Goal: Browse casually

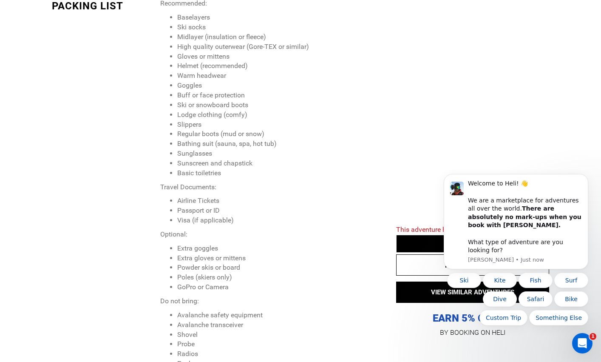
scroll to position [1233, 0]
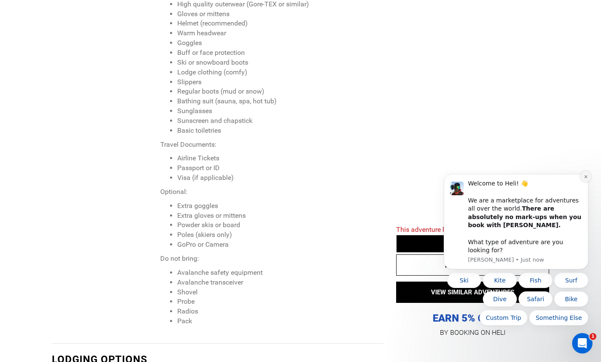
click at [584, 182] on button "Dismiss notification" at bounding box center [585, 176] width 11 height 11
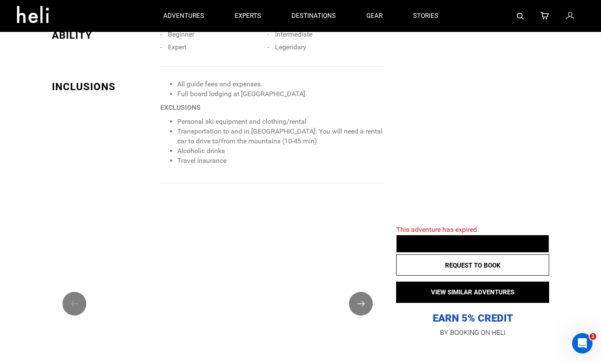
scroll to position [468, 0]
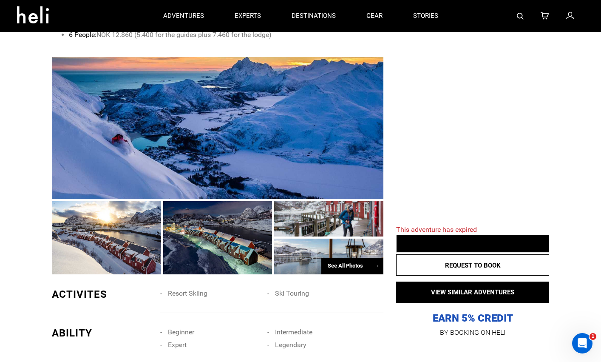
click at [328, 259] on div "See All Photos →" at bounding box center [352, 266] width 62 height 17
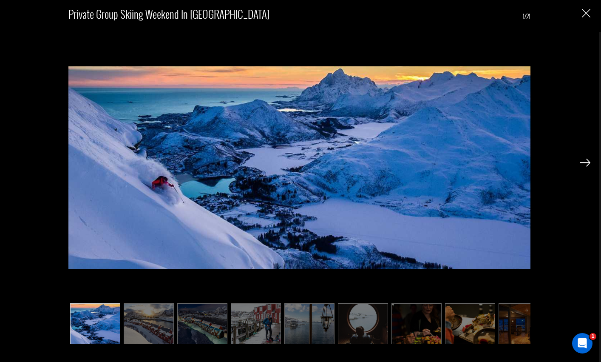
click at [590, 164] on img at bounding box center [585, 163] width 11 height 8
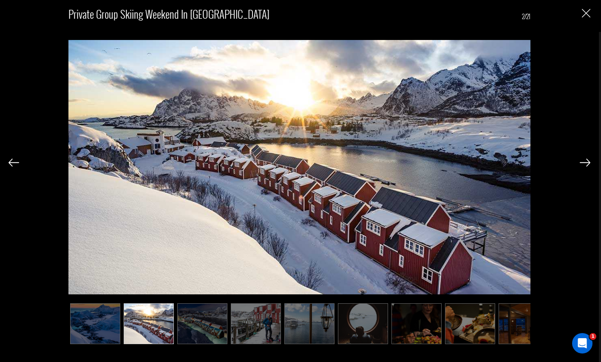
click at [590, 164] on img at bounding box center [585, 163] width 11 height 8
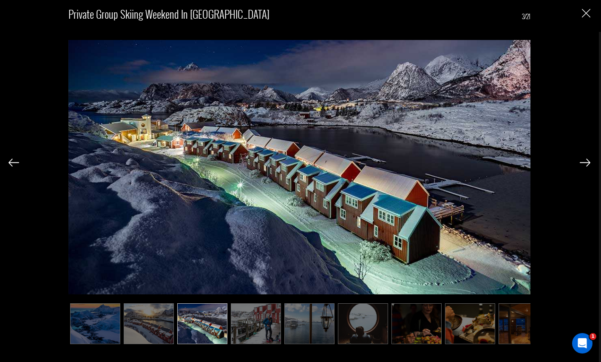
click at [590, 164] on img at bounding box center [585, 163] width 11 height 8
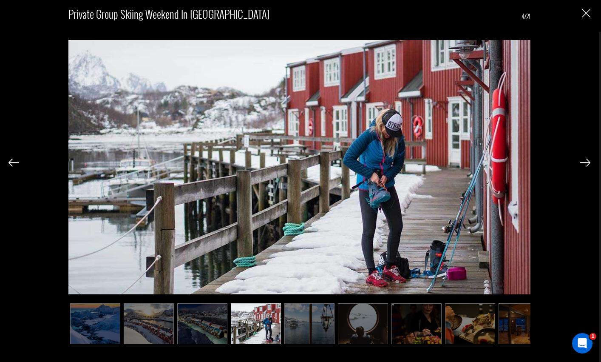
click at [590, 164] on img at bounding box center [585, 163] width 11 height 8
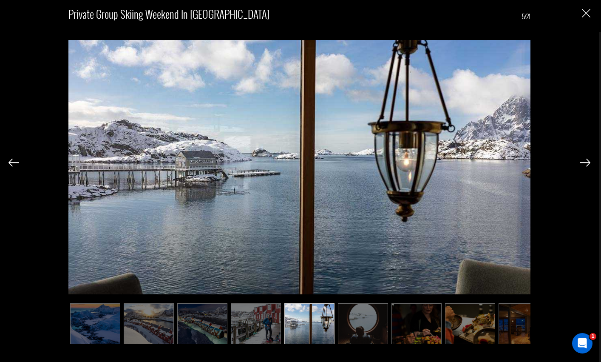
click at [590, 164] on img at bounding box center [585, 163] width 11 height 8
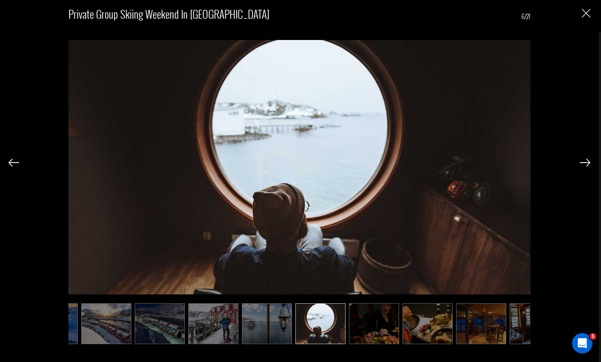
click at [590, 164] on img at bounding box center [585, 163] width 11 height 8
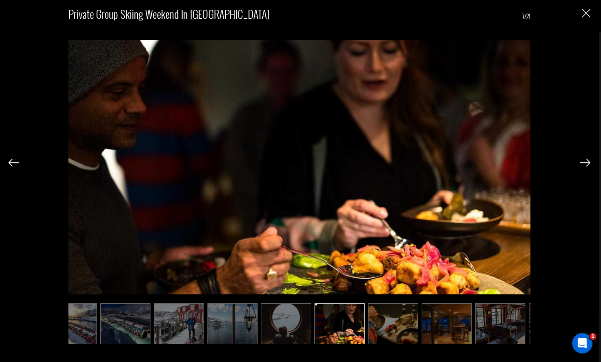
scroll to position [0, 85]
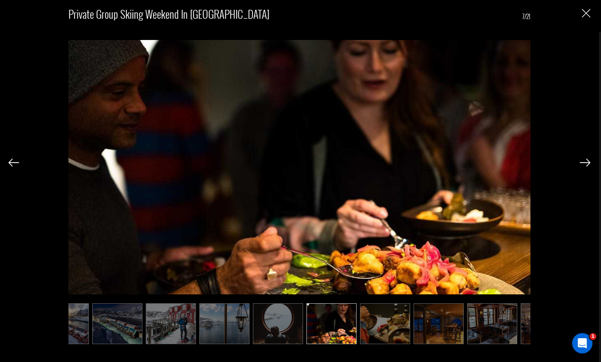
click at [590, 164] on img at bounding box center [585, 163] width 11 height 8
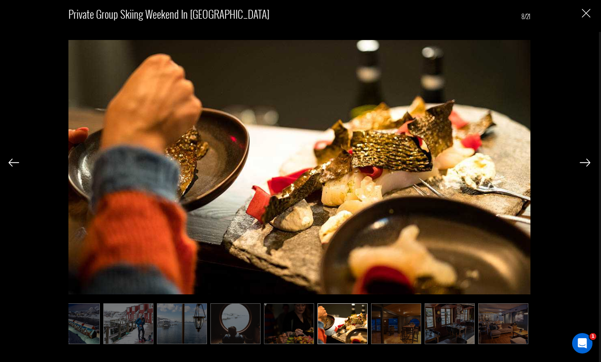
click at [590, 164] on img at bounding box center [585, 163] width 11 height 8
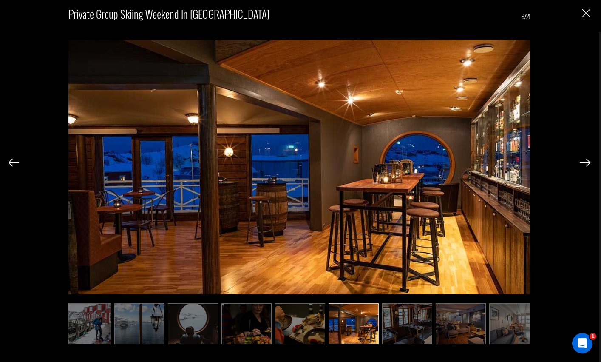
click at [590, 164] on img at bounding box center [585, 163] width 11 height 8
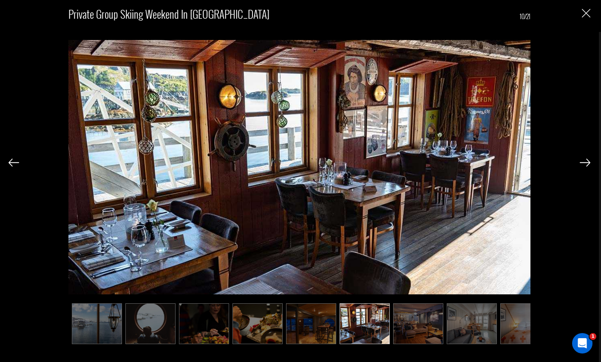
click at [590, 164] on img at bounding box center [585, 163] width 11 height 8
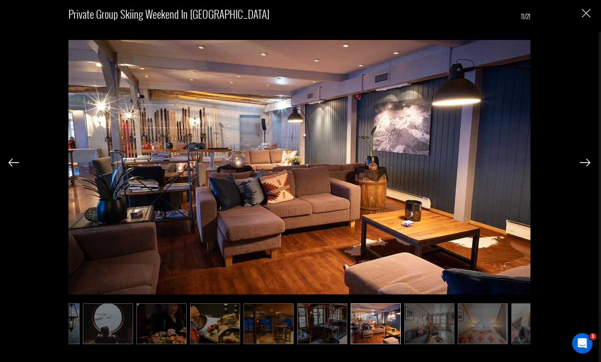
click at [590, 164] on img at bounding box center [585, 163] width 11 height 8
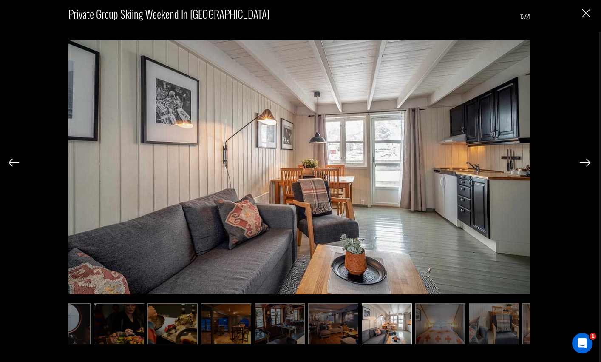
click at [590, 164] on img at bounding box center [585, 163] width 11 height 8
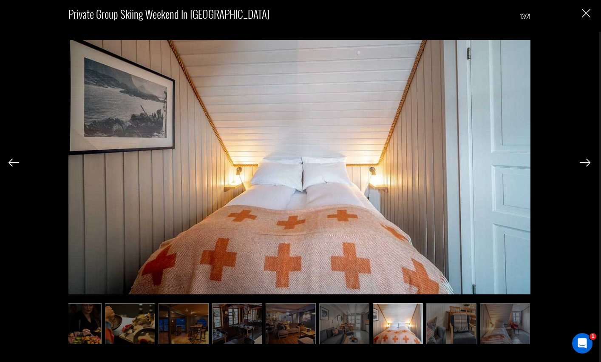
click at [590, 164] on img at bounding box center [585, 163] width 11 height 8
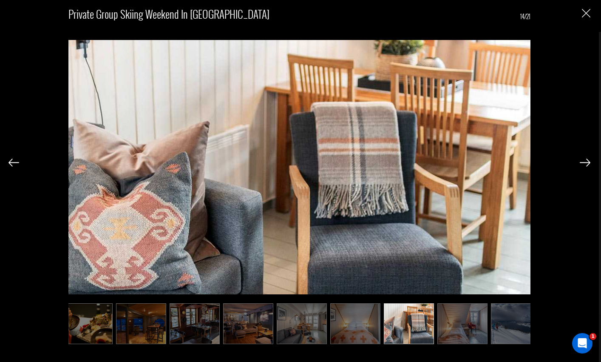
click at [590, 164] on img at bounding box center [585, 163] width 11 height 8
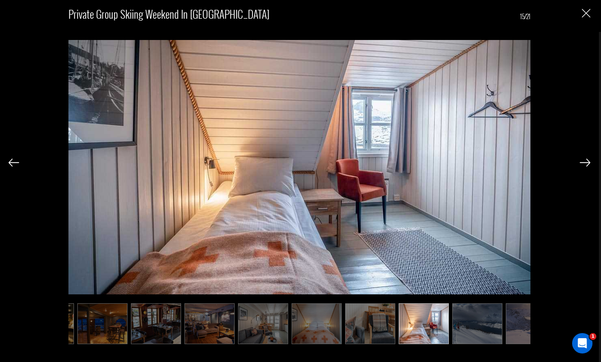
click at [590, 164] on img at bounding box center [585, 163] width 11 height 8
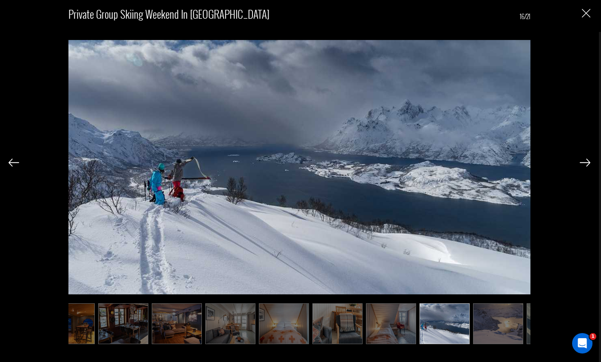
scroll to position [0, 464]
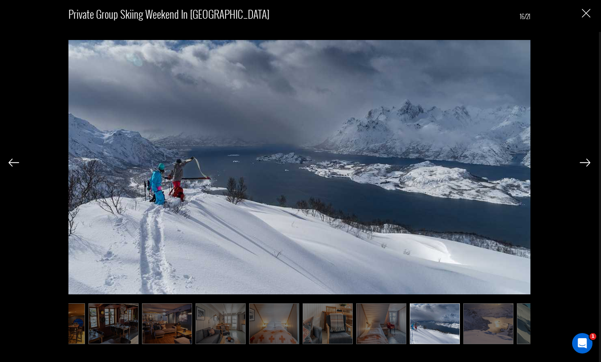
click at [590, 164] on img at bounding box center [585, 163] width 11 height 8
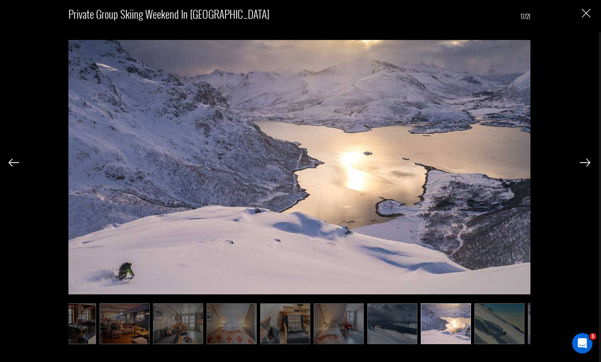
click at [590, 164] on img at bounding box center [585, 163] width 11 height 8
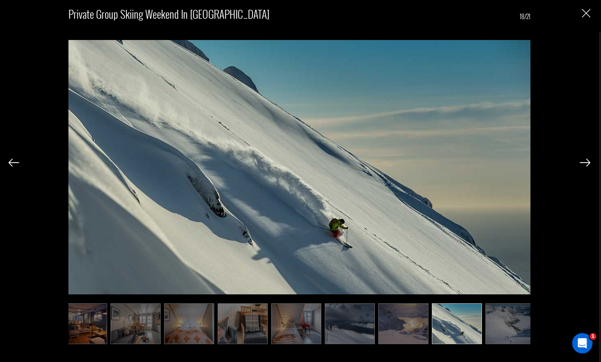
click at [590, 164] on img at bounding box center [585, 163] width 11 height 8
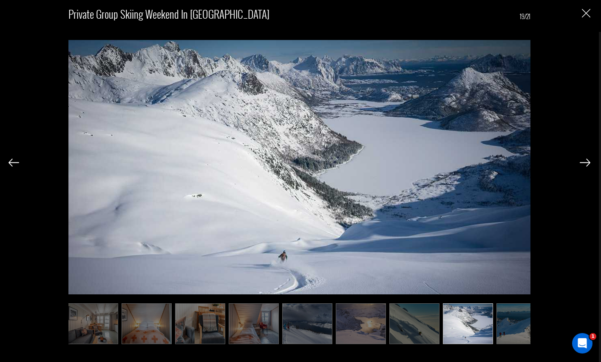
click at [590, 164] on img at bounding box center [585, 163] width 11 height 8
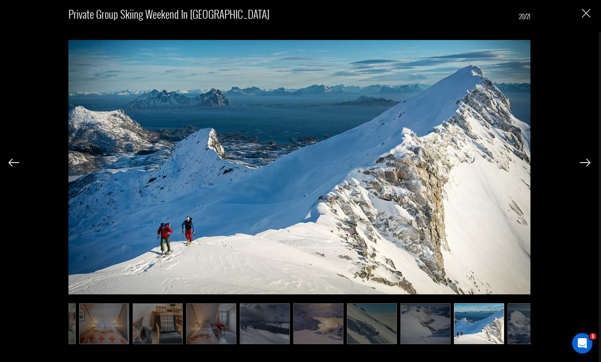
click at [590, 164] on img at bounding box center [585, 163] width 11 height 8
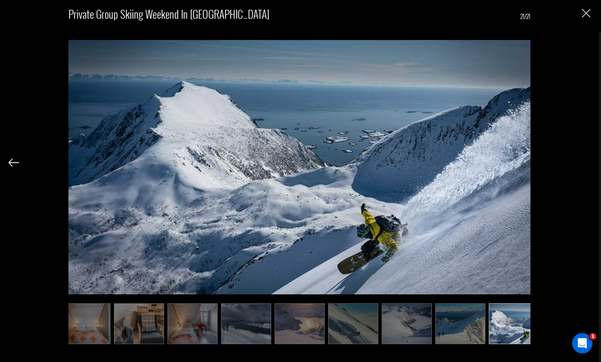
scroll to position [0, 663]
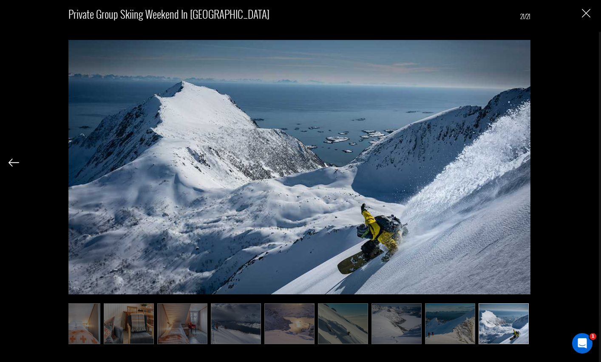
click at [590, 164] on div "Private Group Skiing Weekend in [GEOGRAPHIC_DATA] 21/21" at bounding box center [300, 172] width 582 height 344
click at [588, 18] on div "Private Group Skiing Weekend in [GEOGRAPHIC_DATA] 21/21" at bounding box center [300, 172] width 582 height 344
click at [588, 17] on img "Close" at bounding box center [586, 13] width 9 height 9
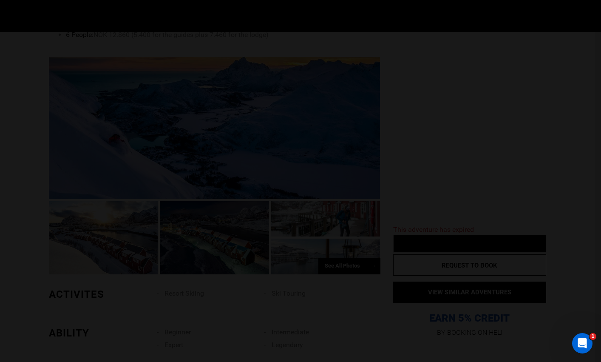
scroll to position [0, 0]
